Goal: Task Accomplishment & Management: Manage account settings

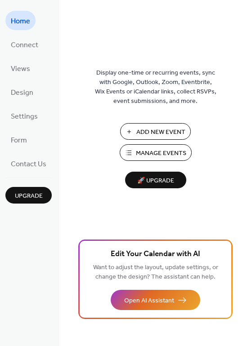
click at [169, 154] on span "Manage Events" at bounding box center [161, 153] width 50 height 9
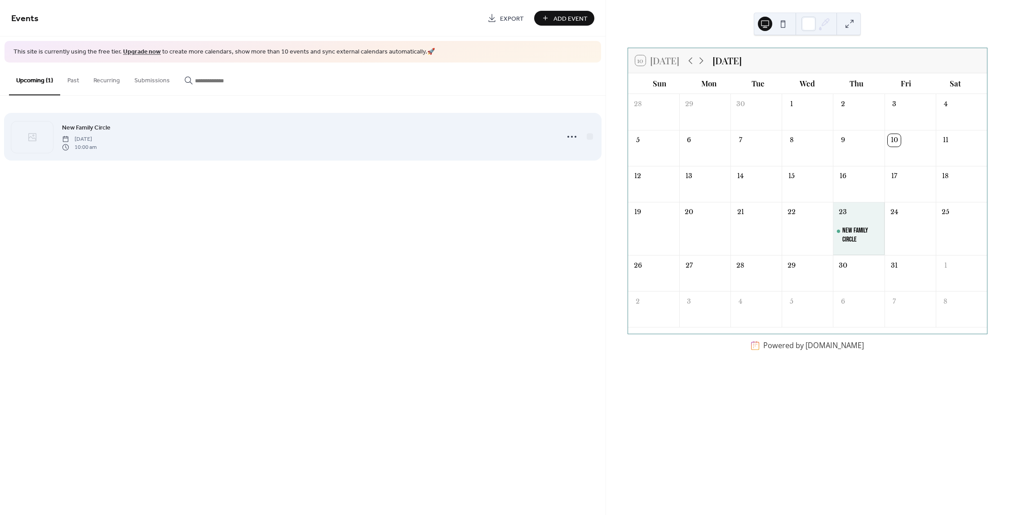
click at [97, 139] on span "[DATE]" at bounding box center [79, 139] width 35 height 8
click at [575, 139] on icon at bounding box center [572, 136] width 14 height 14
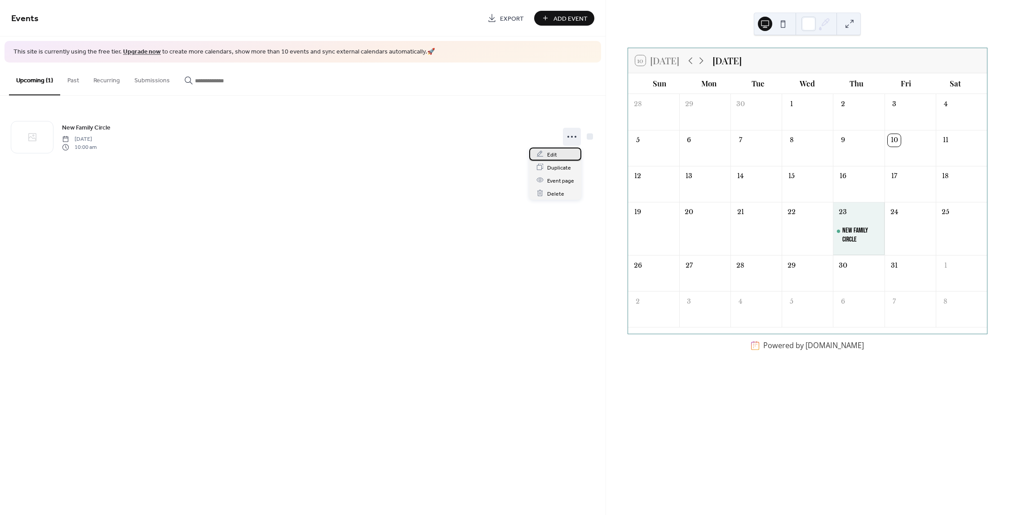
click at [548, 151] on span "Edit" at bounding box center [552, 154] width 10 height 9
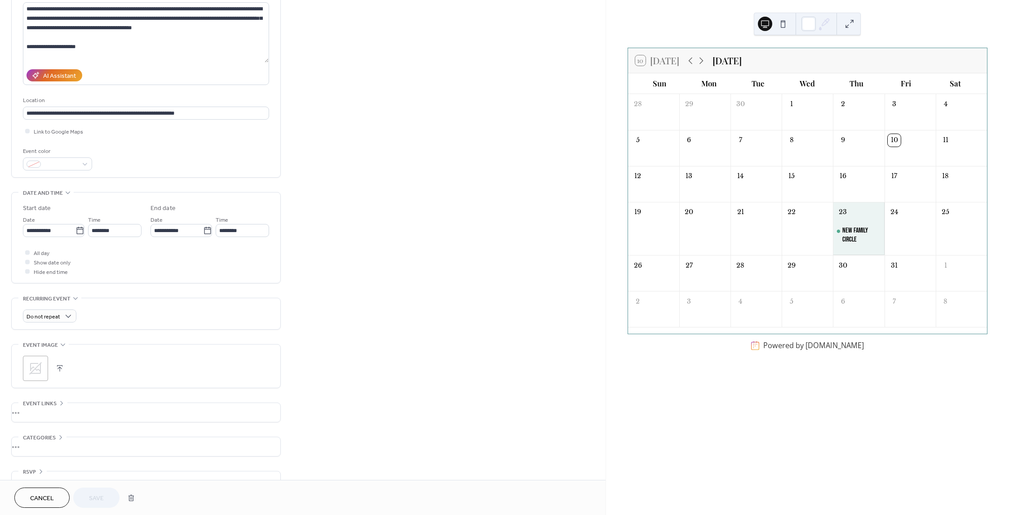
scroll to position [123, 0]
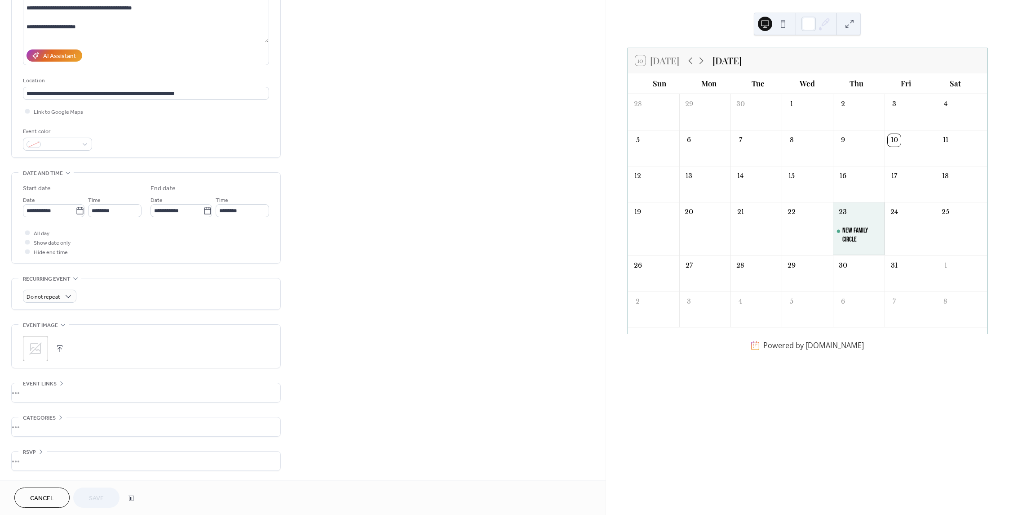
click at [47, 396] on div "•••" at bounding box center [146, 392] width 269 height 19
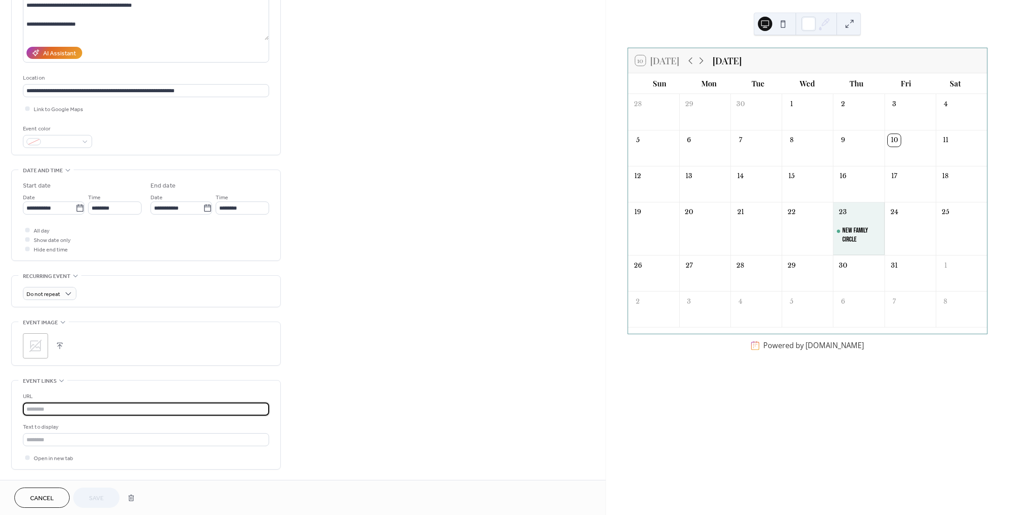
click at [61, 406] on input "text" at bounding box center [146, 408] width 246 height 13
type input "**********"
click at [93, 494] on span "Save" at bounding box center [96, 497] width 15 height 9
